Goal: Task Accomplishment & Management: Manage account settings

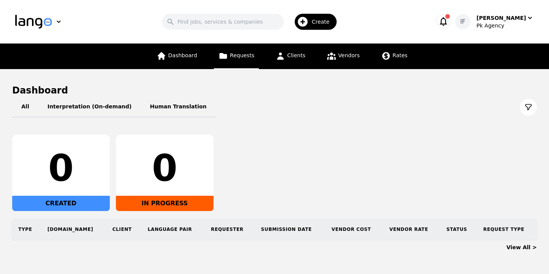
click at [222, 59] on icon at bounding box center [223, 56] width 10 height 10
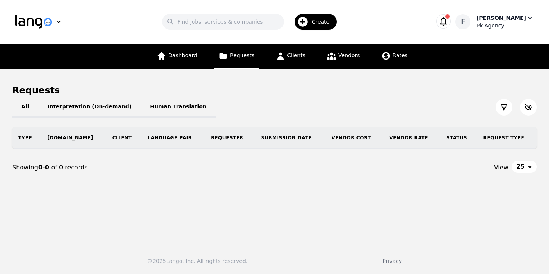
click at [521, 19] on div "[PERSON_NAME]" at bounding box center [502, 18] width 50 height 8
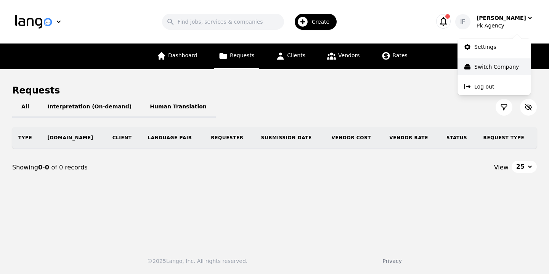
click at [495, 68] on p "Switch Company" at bounding box center [496, 67] width 45 height 8
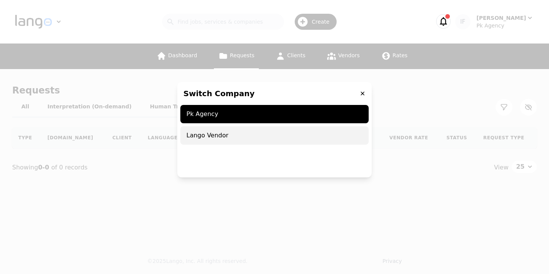
click at [270, 142] on span "Lango Vendor" at bounding box center [274, 135] width 188 height 18
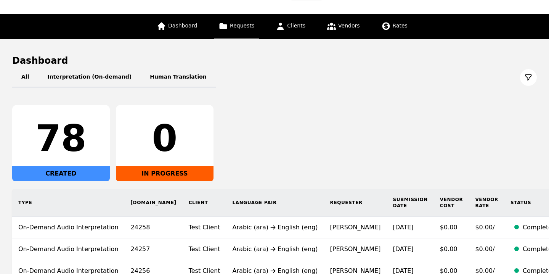
scroll to position [32, 0]
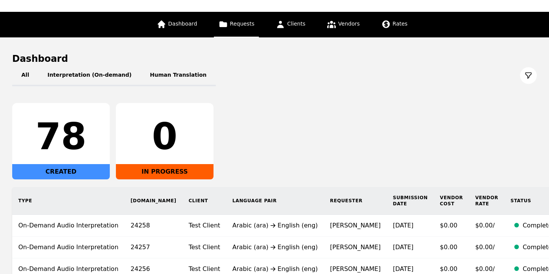
click at [242, 36] on link "Requests" at bounding box center [236, 25] width 45 height 26
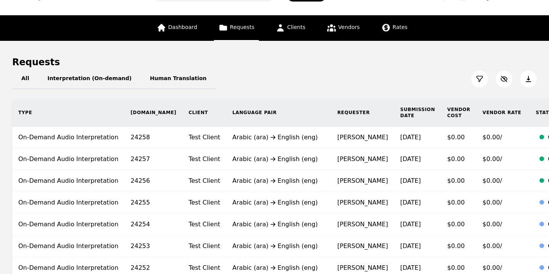
scroll to position [66, 0]
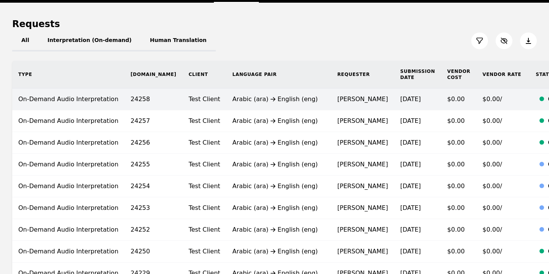
click at [257, 101] on div "Arabic (ara) English (eng)" at bounding box center [279, 99] width 93 height 9
